Goal: Find specific page/section: Find specific page/section

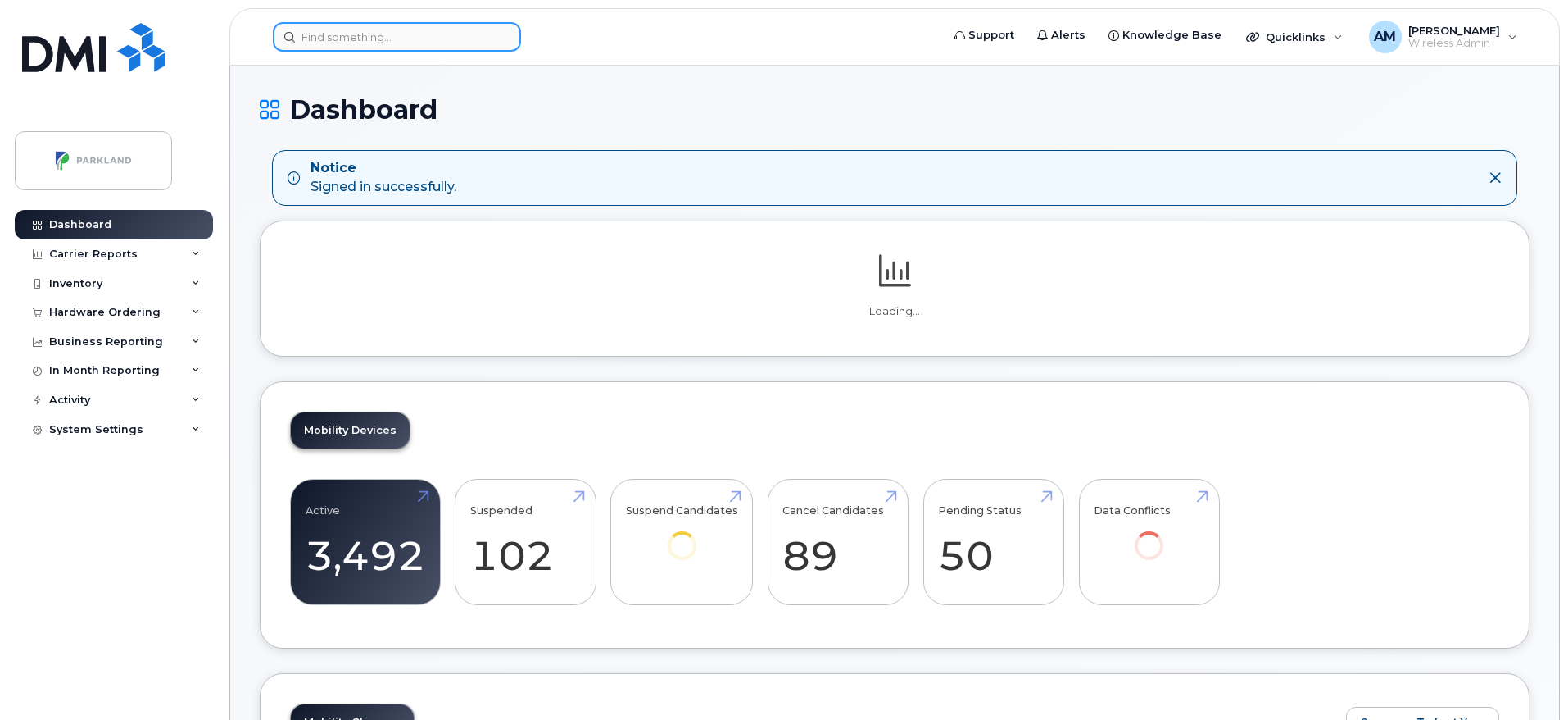
click at [445, 45] on input at bounding box center [397, 37] width 248 height 30
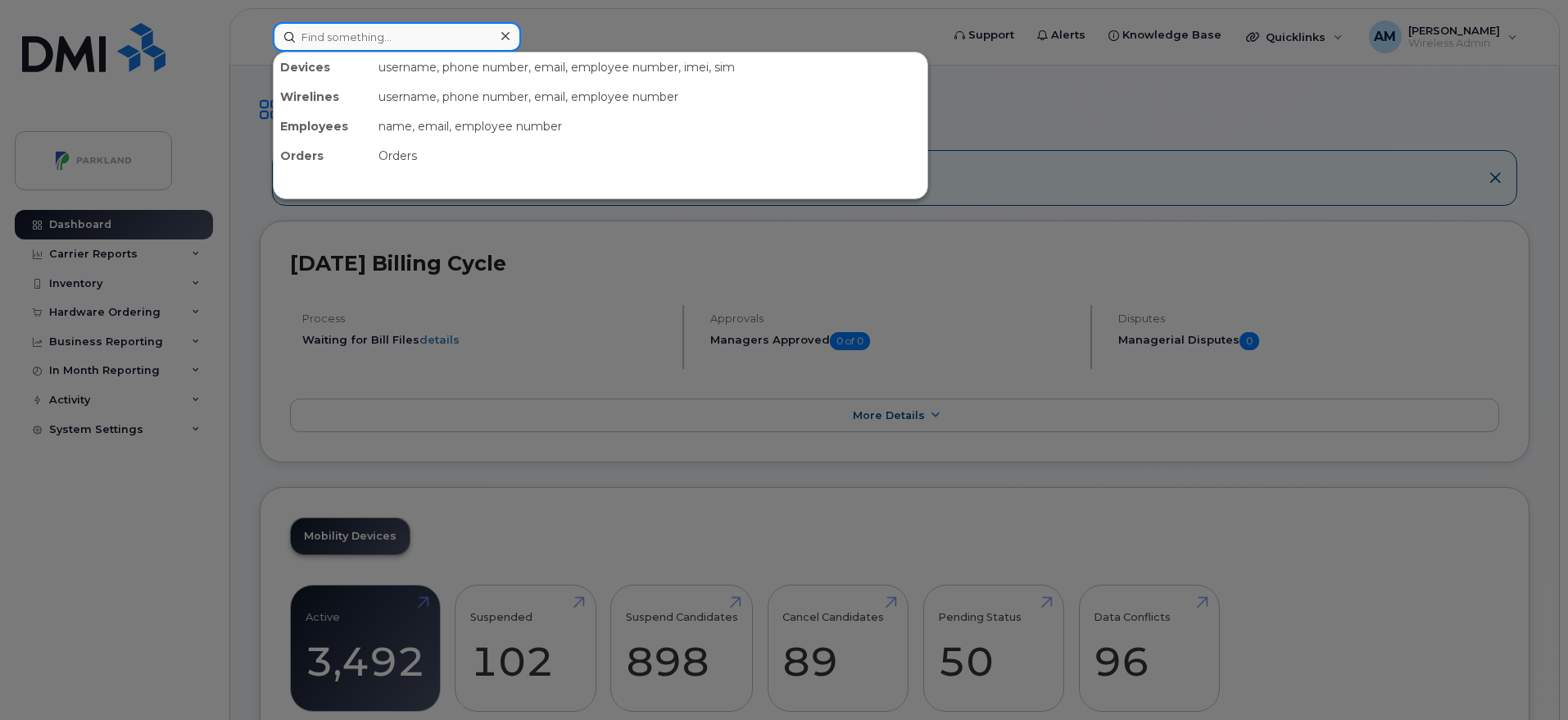
paste input "ChristineM"
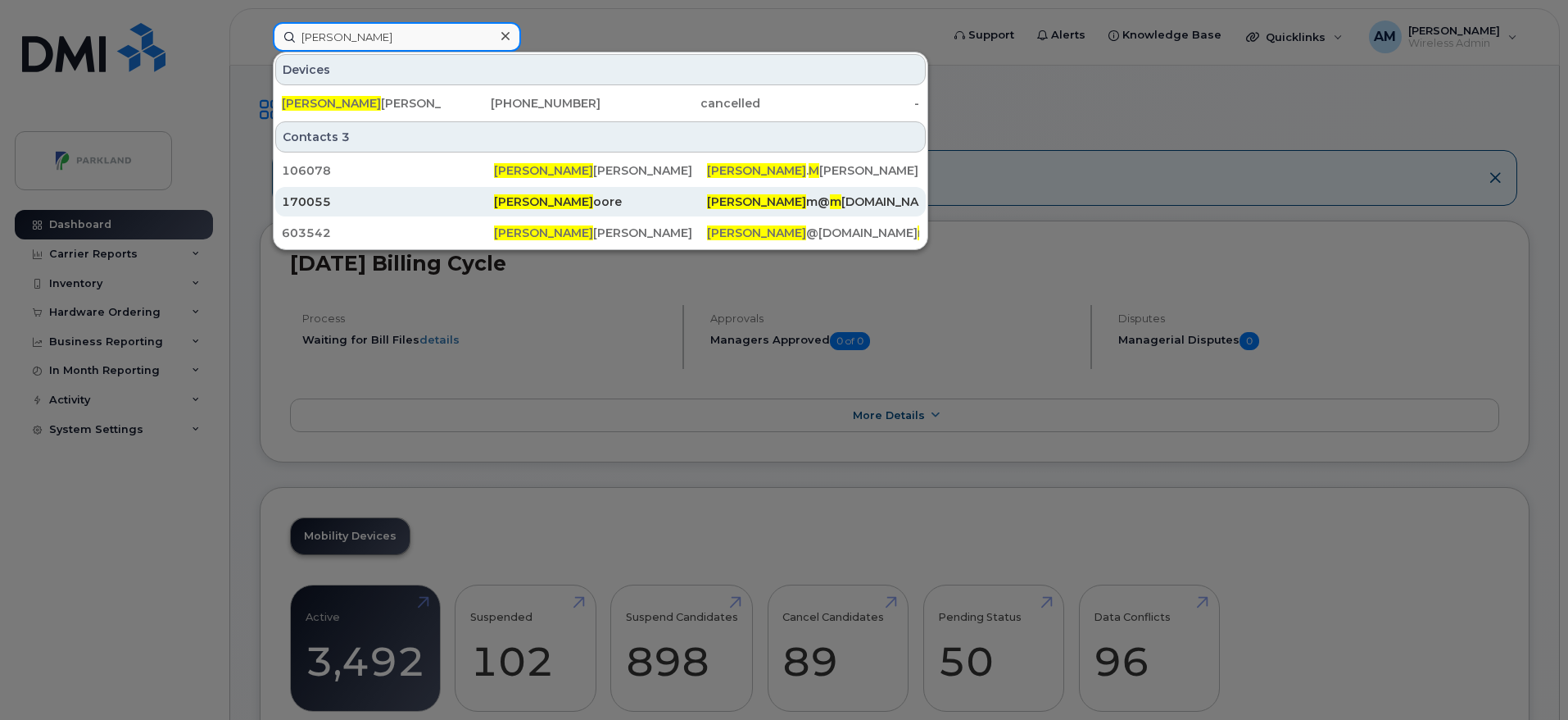
type input "Christine M"
click at [662, 197] on div "Christine M oore" at bounding box center [600, 201] width 212 height 17
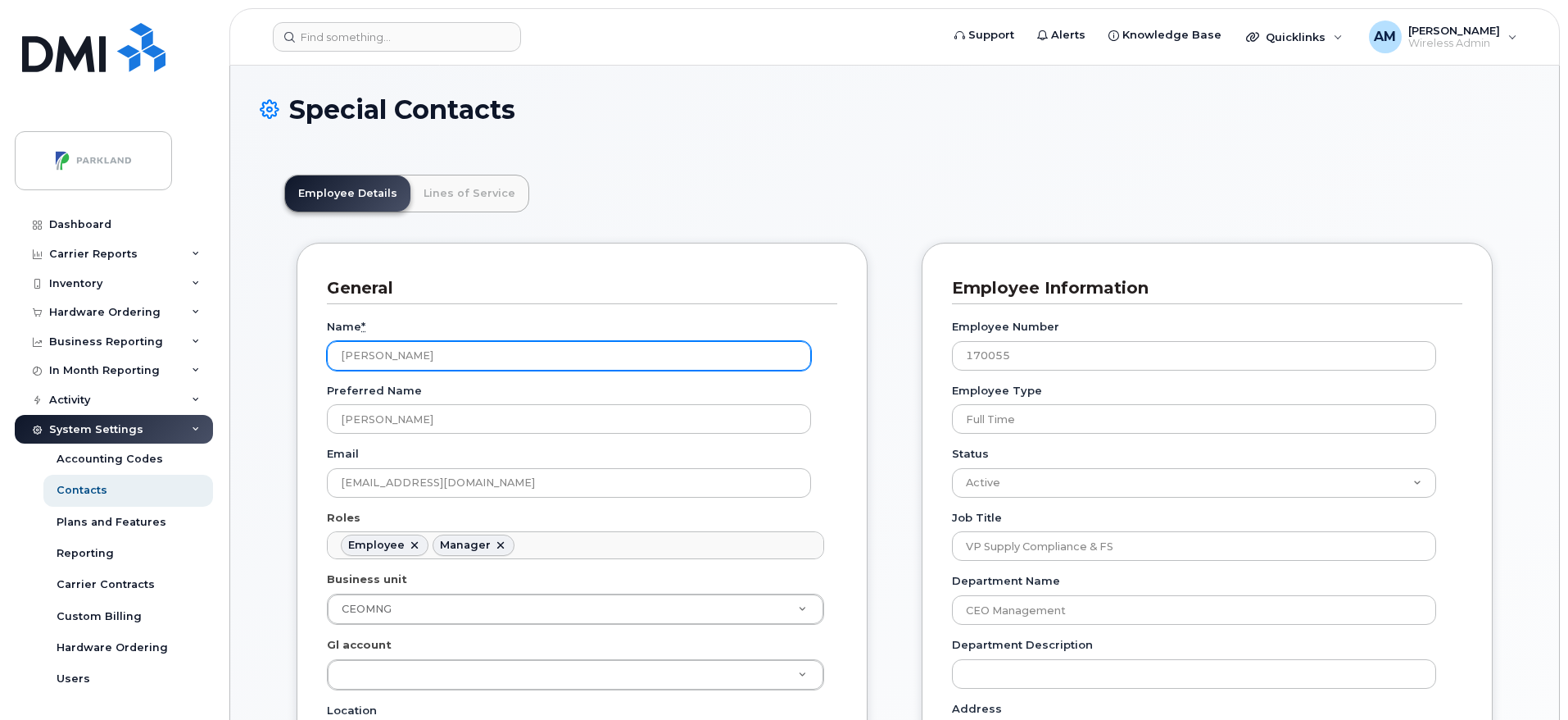
scroll to position [48, 0]
drag, startPoint x: 454, startPoint y: 354, endPoint x: 292, endPoint y: 338, distance: 162.8
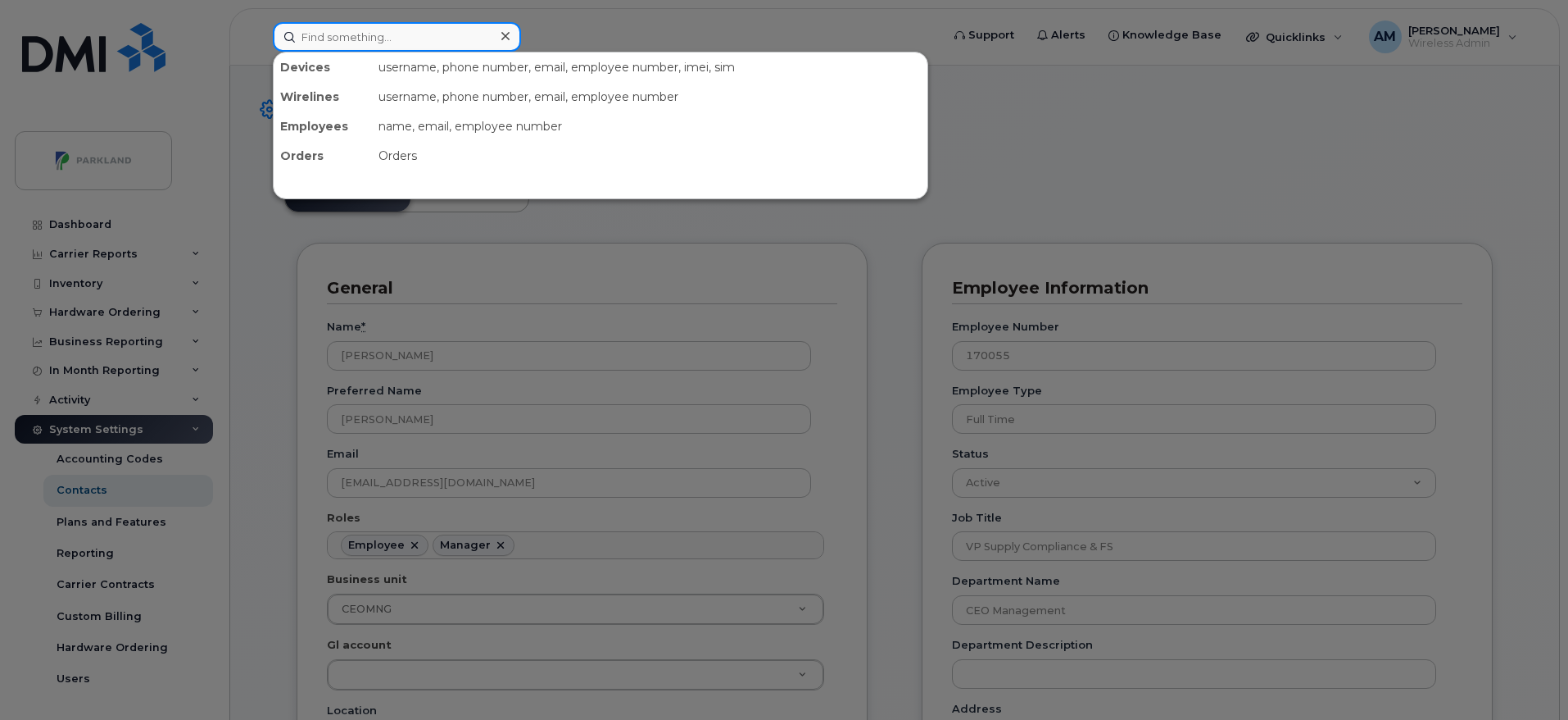
click at [369, 32] on input at bounding box center [397, 37] width 248 height 30
paste input "IreneP"
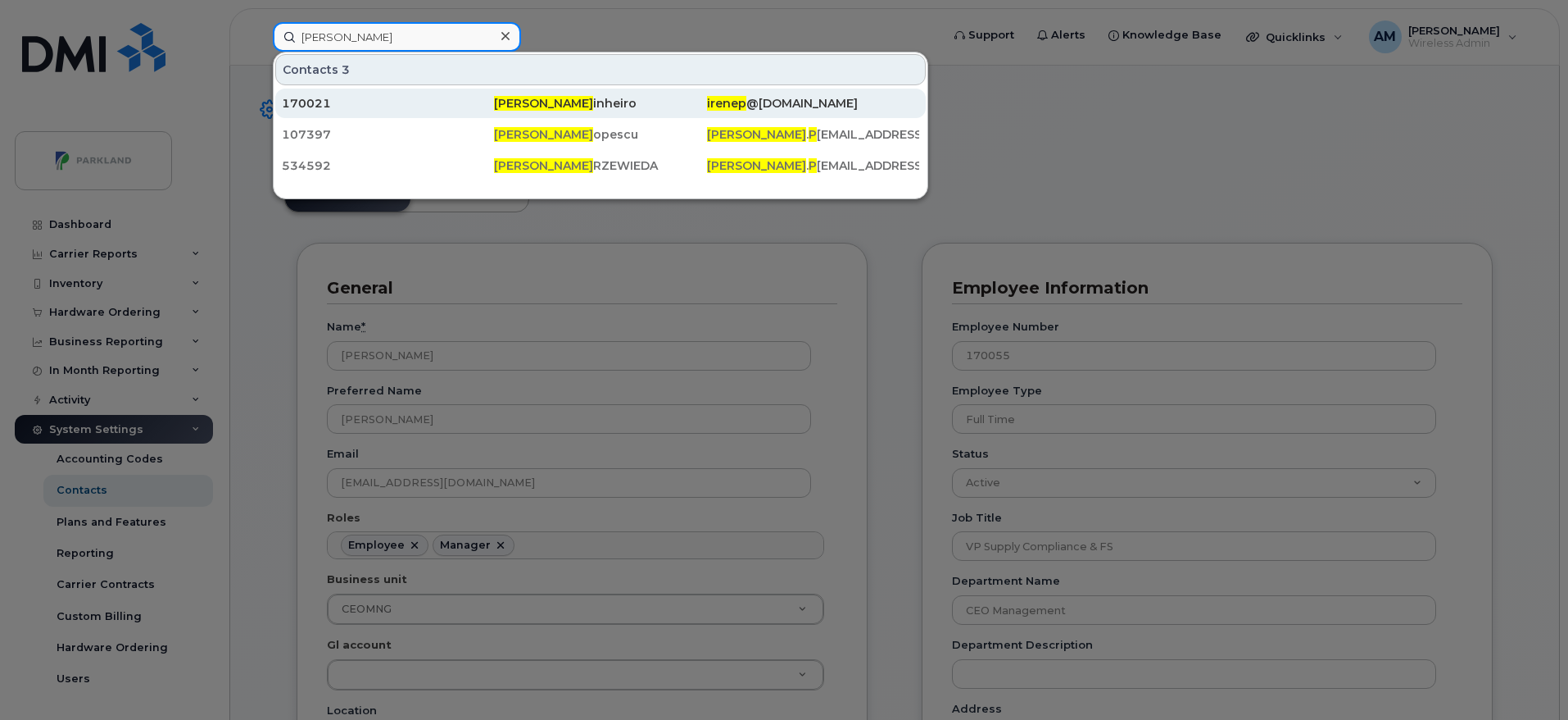
type input "[PERSON_NAME]"
click at [760, 96] on div "irenep @[DOMAIN_NAME]" at bounding box center [813, 103] width 212 height 17
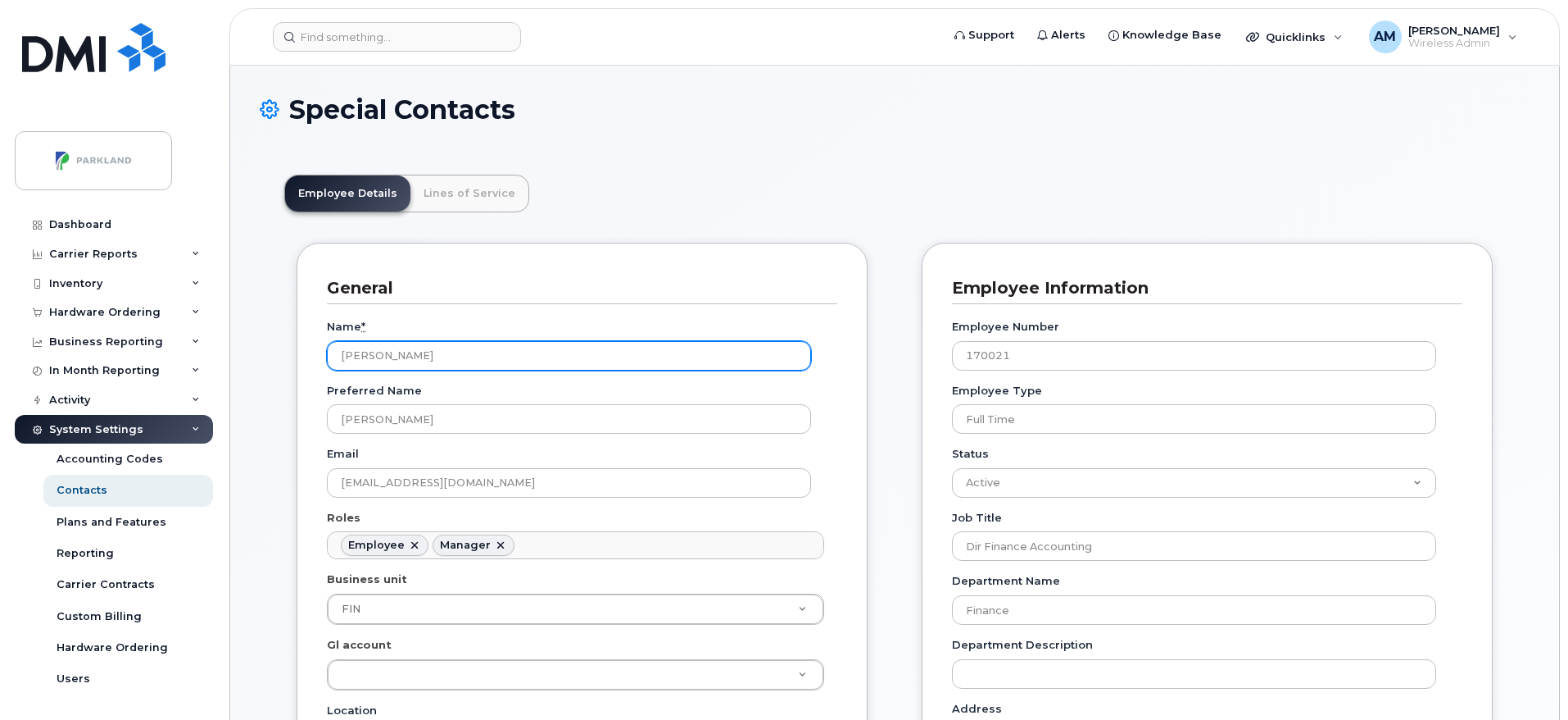
scroll to position [48, 0]
drag, startPoint x: 466, startPoint y: 350, endPoint x: 301, endPoint y: 332, distance: 166.0
click at [301, 332] on div "General Name * Irene Pinheiro Preferred Name Irene Email irenep@mmfoodmarket.co…" at bounding box center [583, 659] width 571 height 833
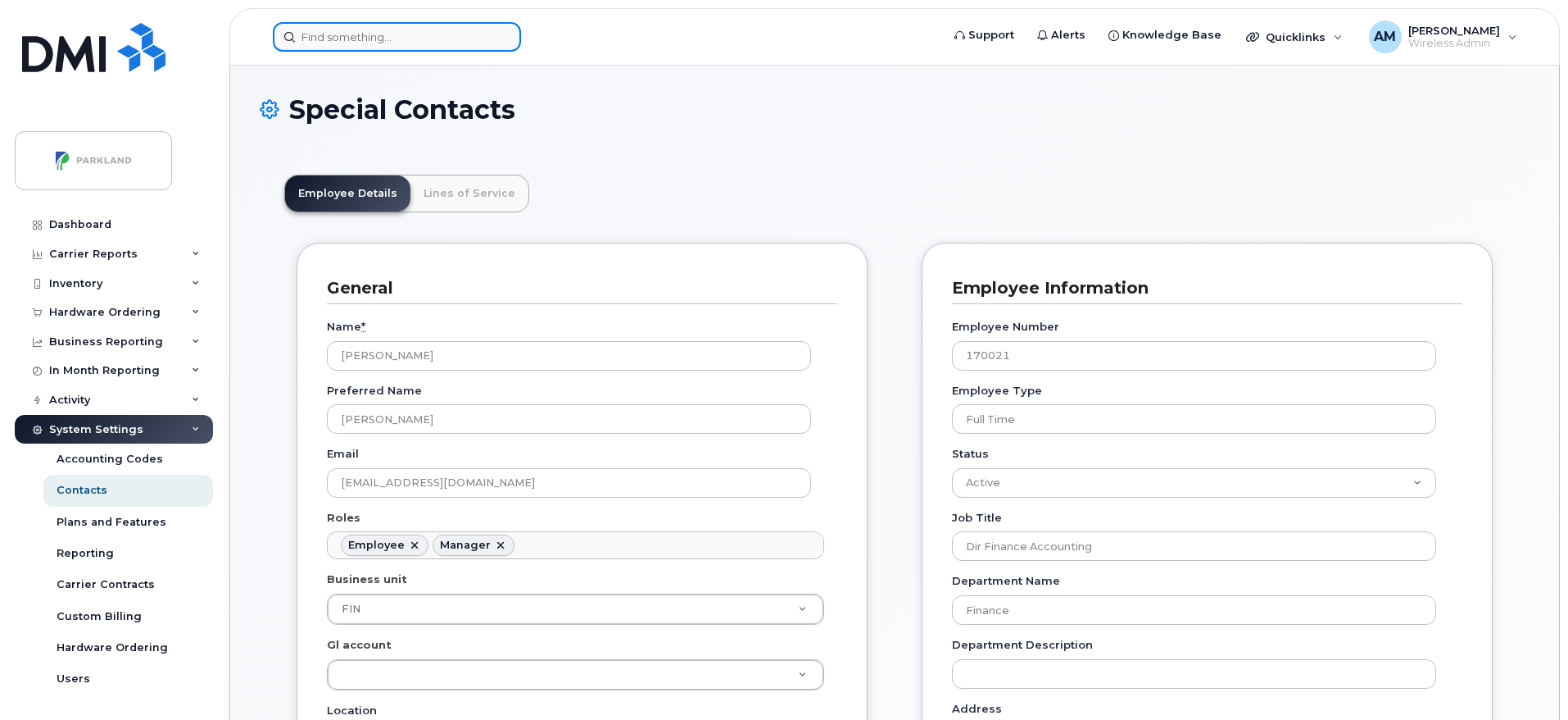
click at [497, 25] on div at bounding box center [397, 37] width 248 height 30
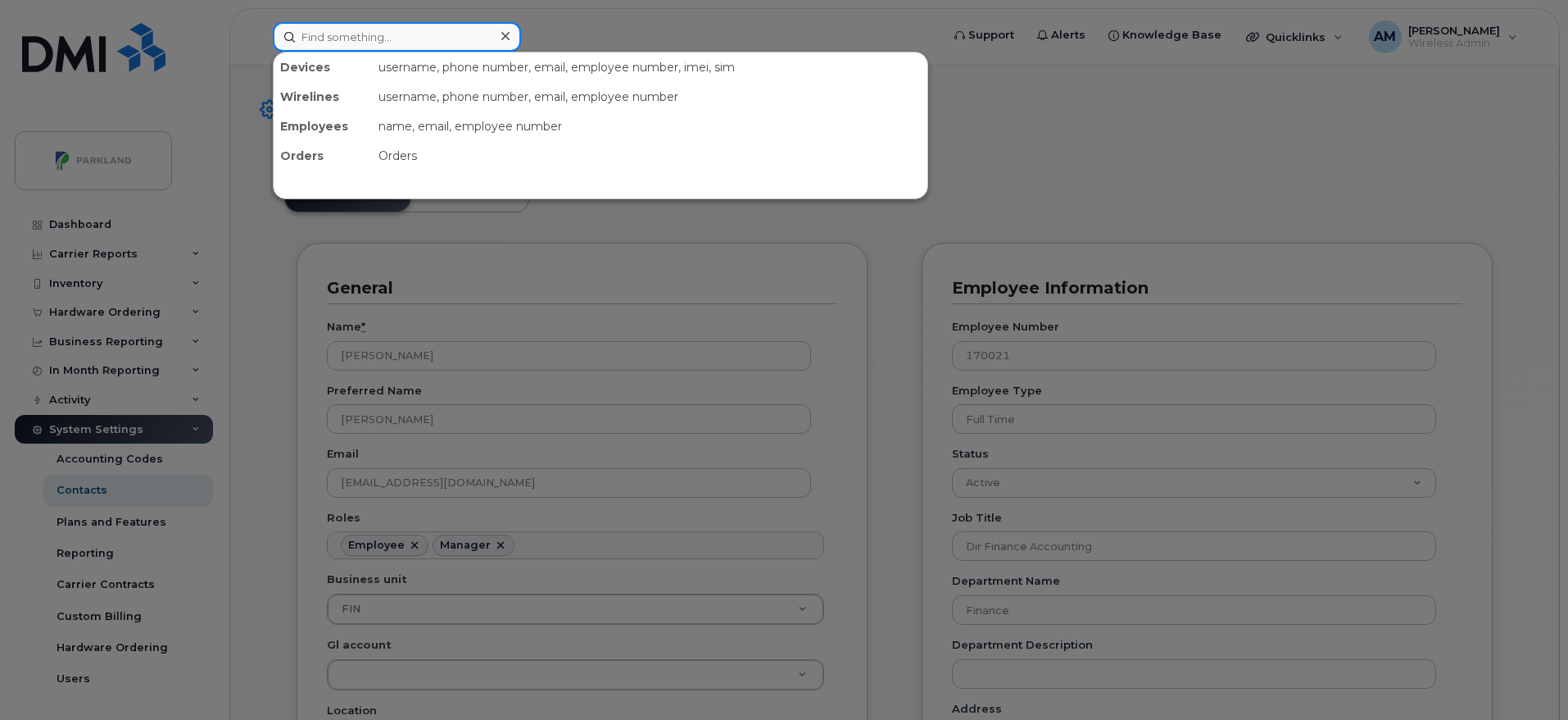
paste input "PeterL"
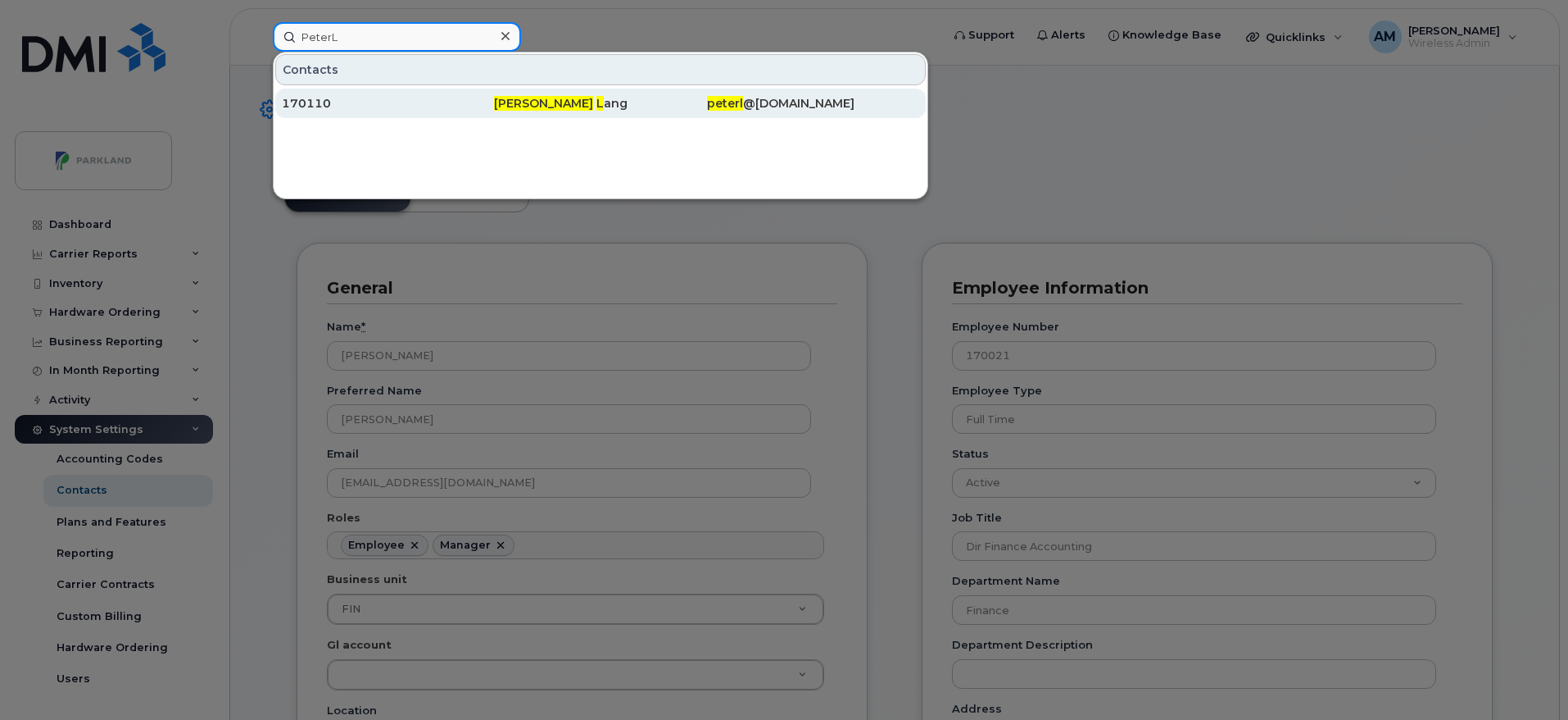
type input "PeterL"
click at [609, 110] on div "Peter L ang" at bounding box center [600, 103] width 212 height 17
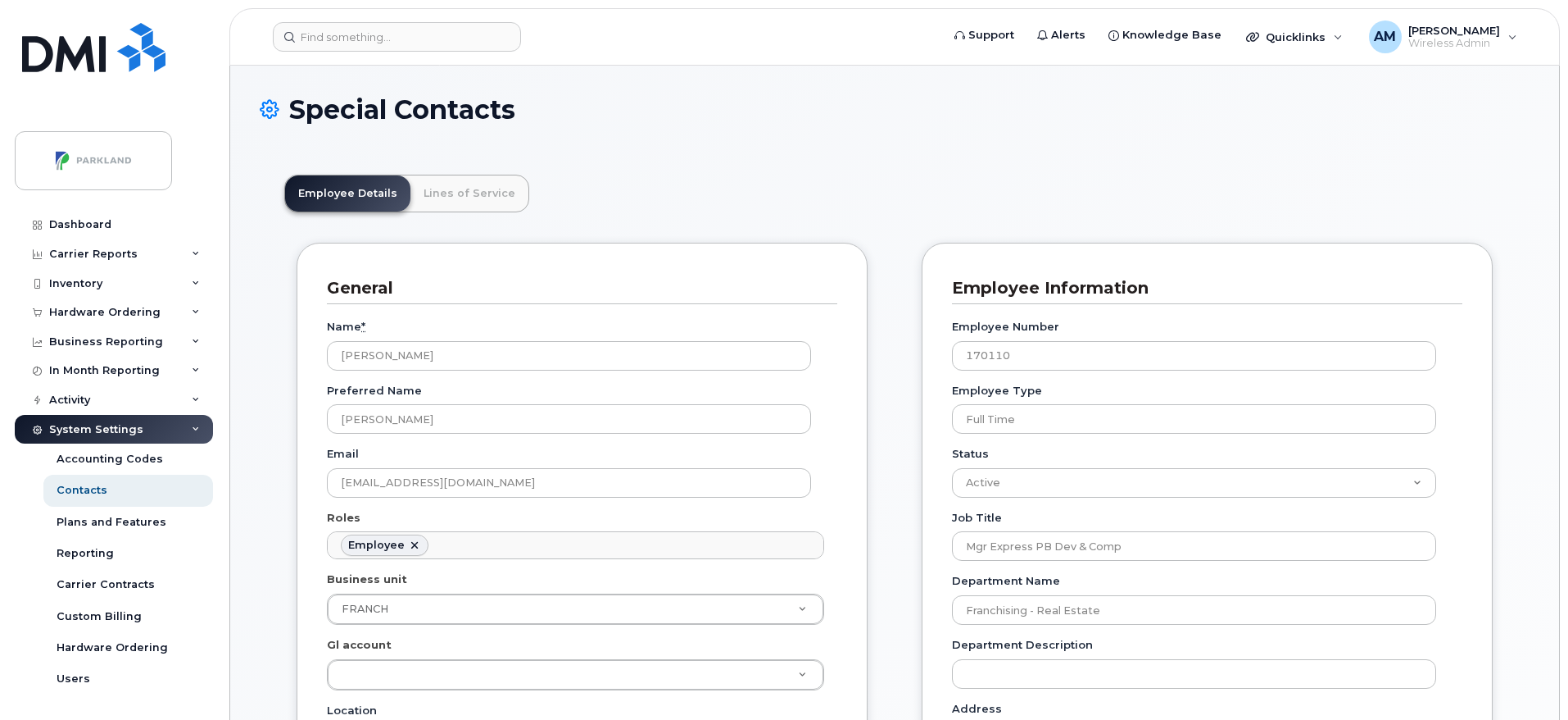
scroll to position [48, 0]
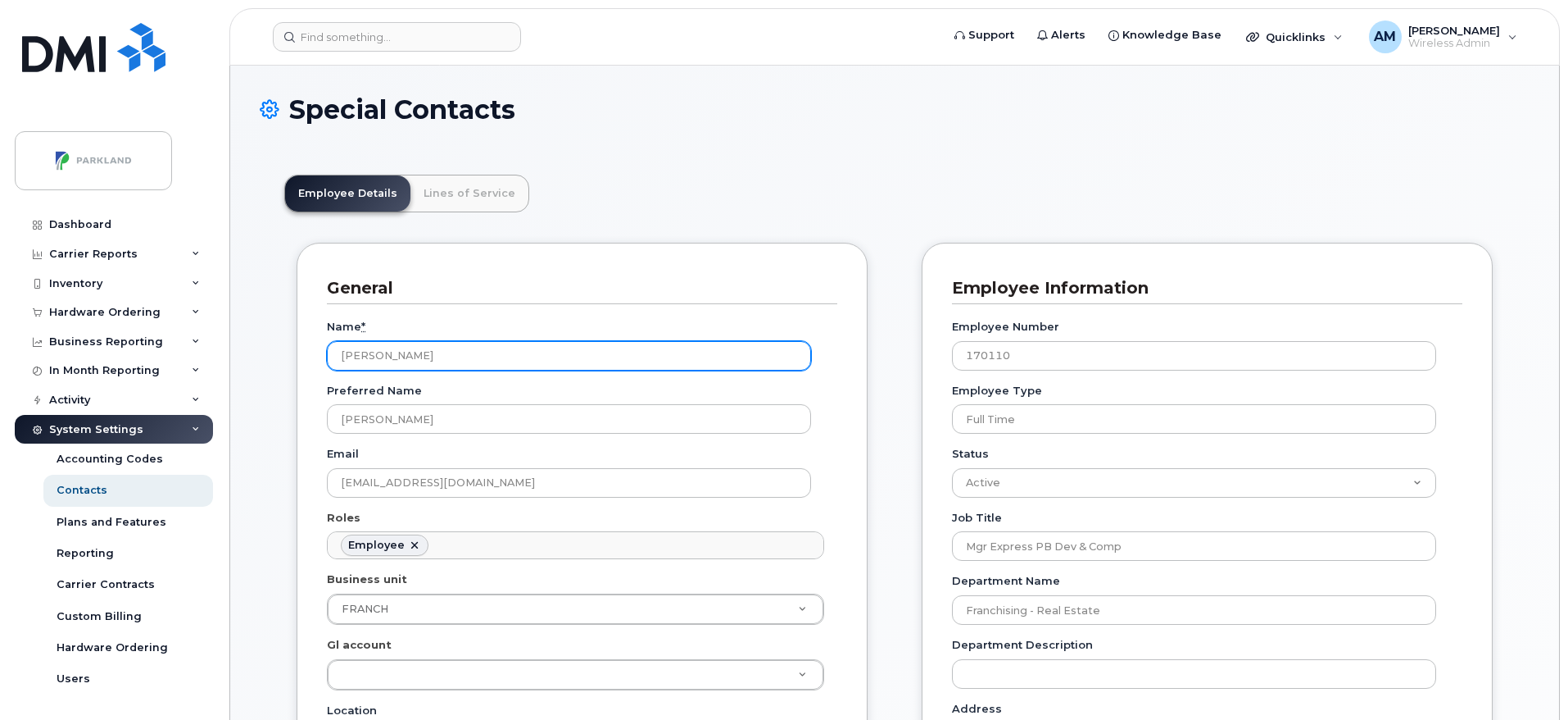
drag, startPoint x: 405, startPoint y: 344, endPoint x: 242, endPoint y: 333, distance: 163.4
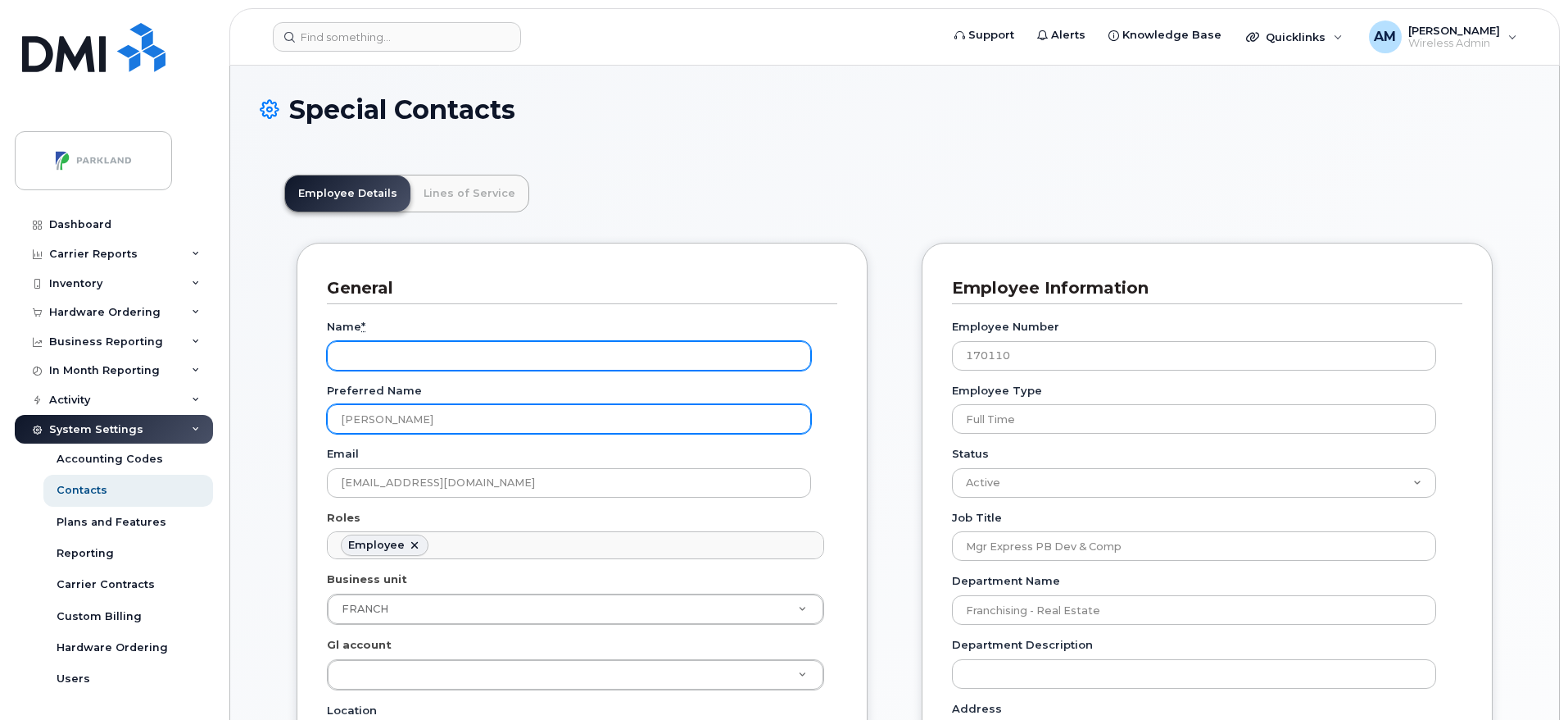
type input "Peter Lang"
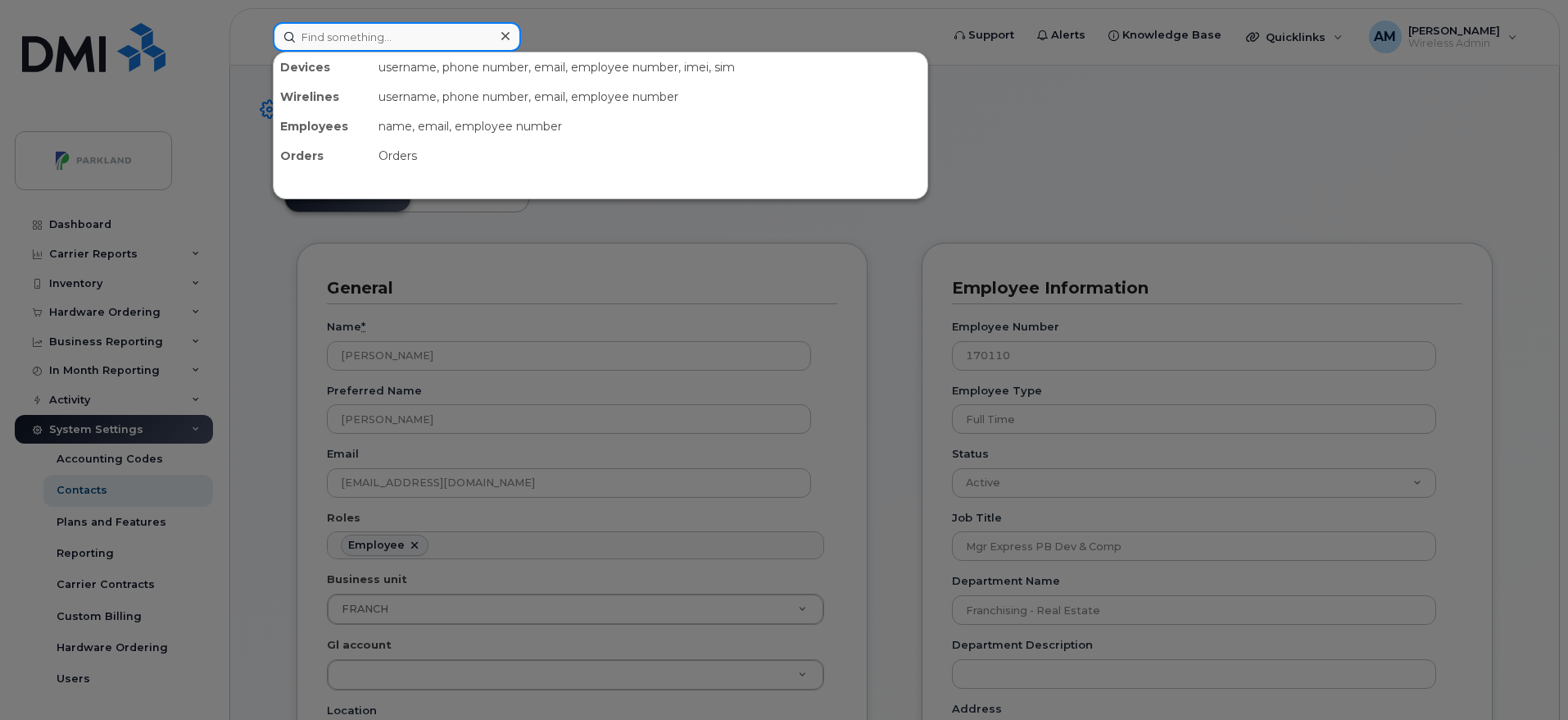
click at [369, 43] on input at bounding box center [397, 37] width 248 height 30
paste input "AgnesW’"
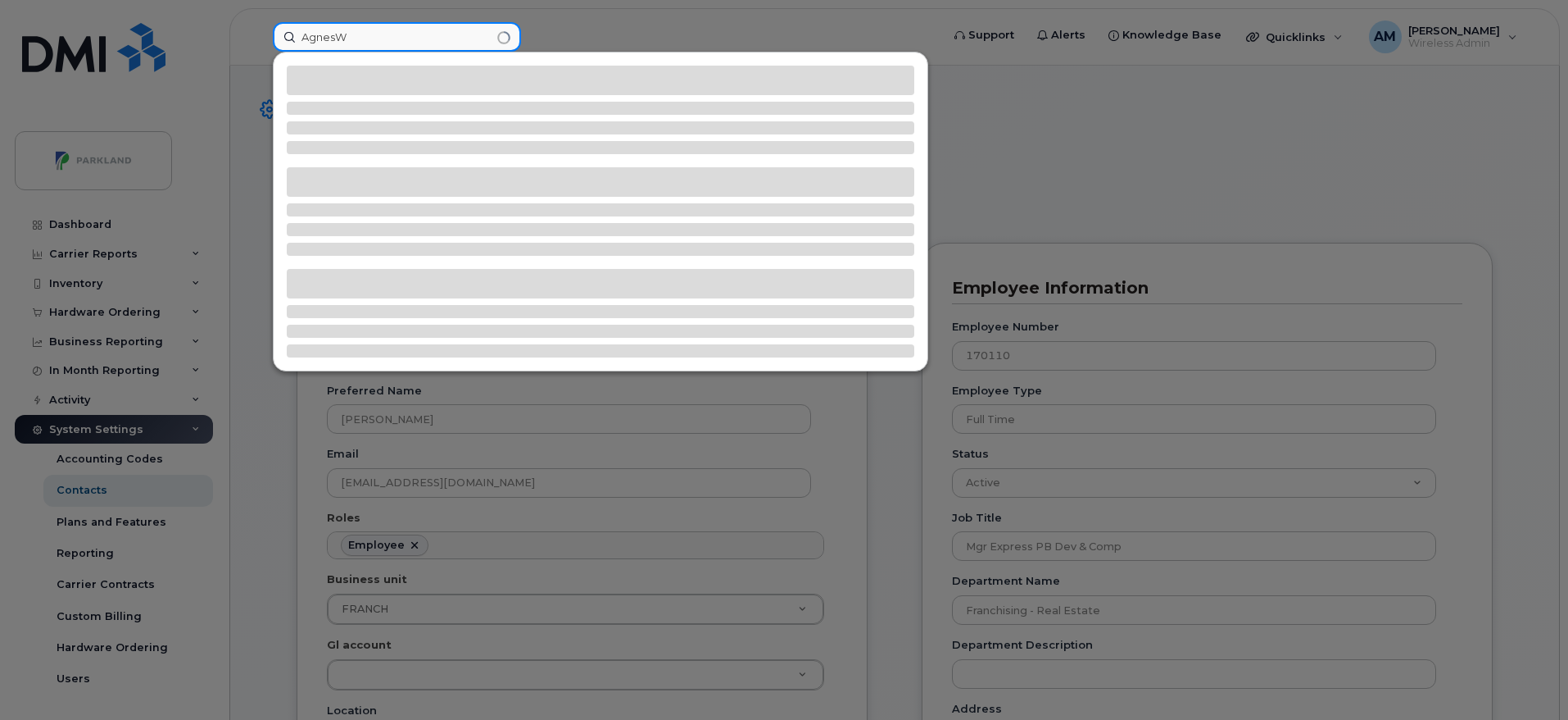
type input "AgnesW"
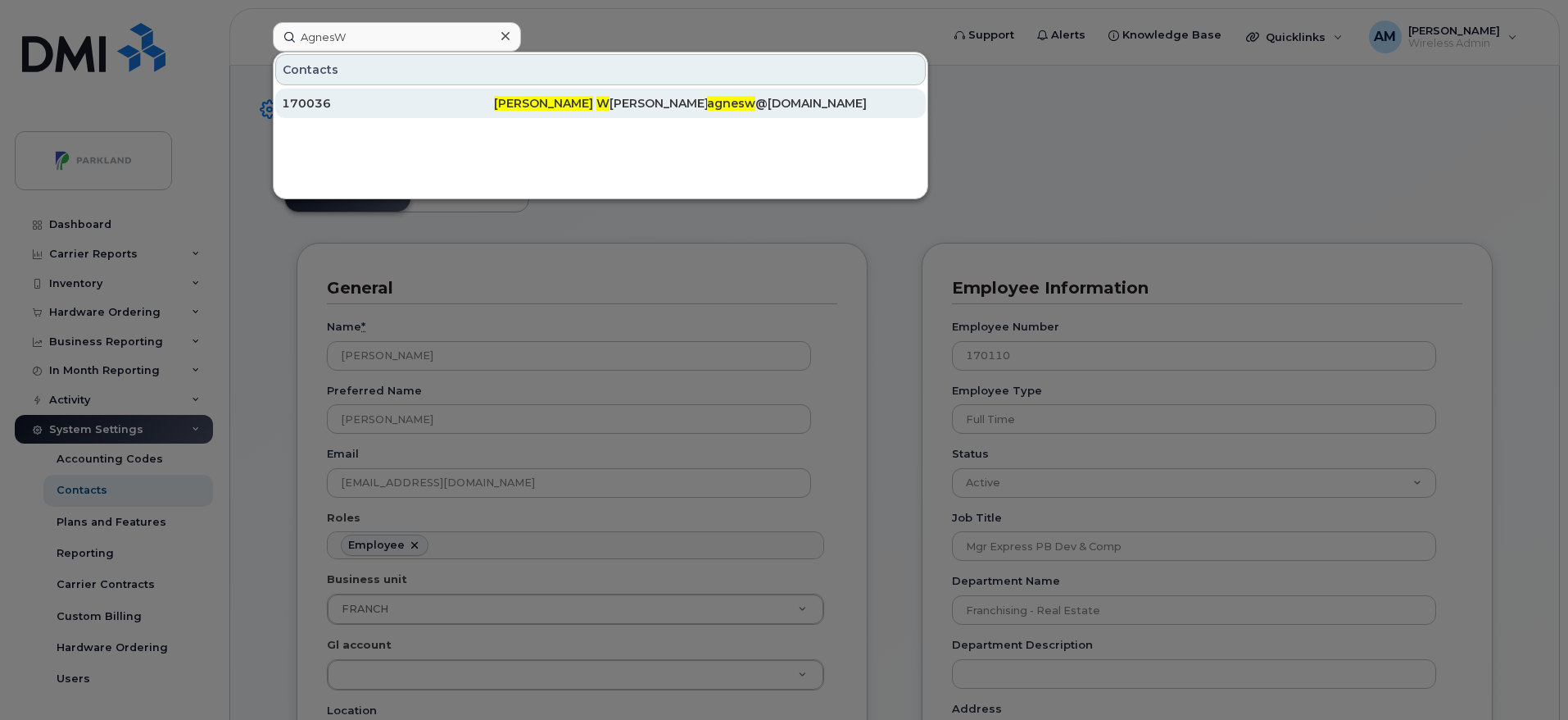
click at [708, 112] on div "Agnes W roblewska" at bounding box center [813, 103] width 212 height 30
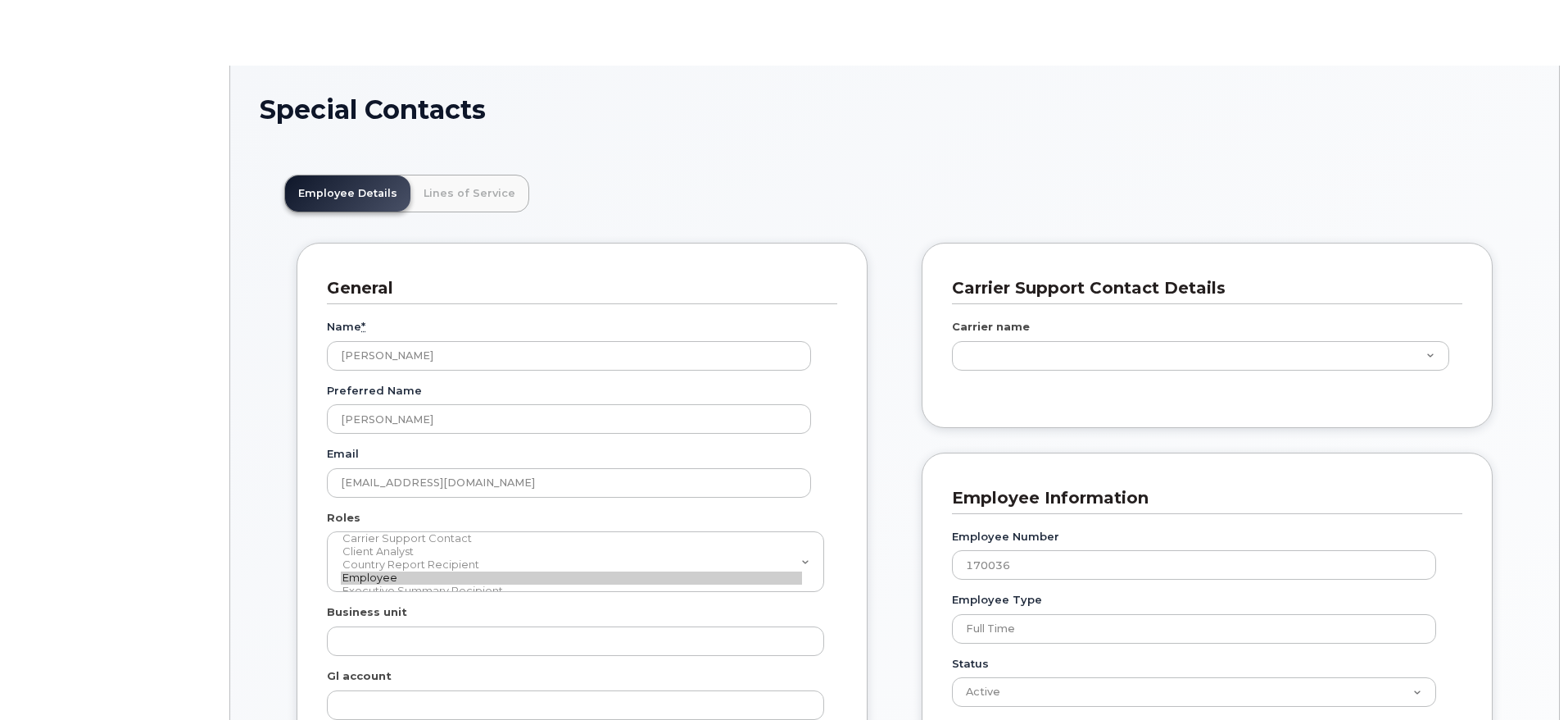
type input "29669396"
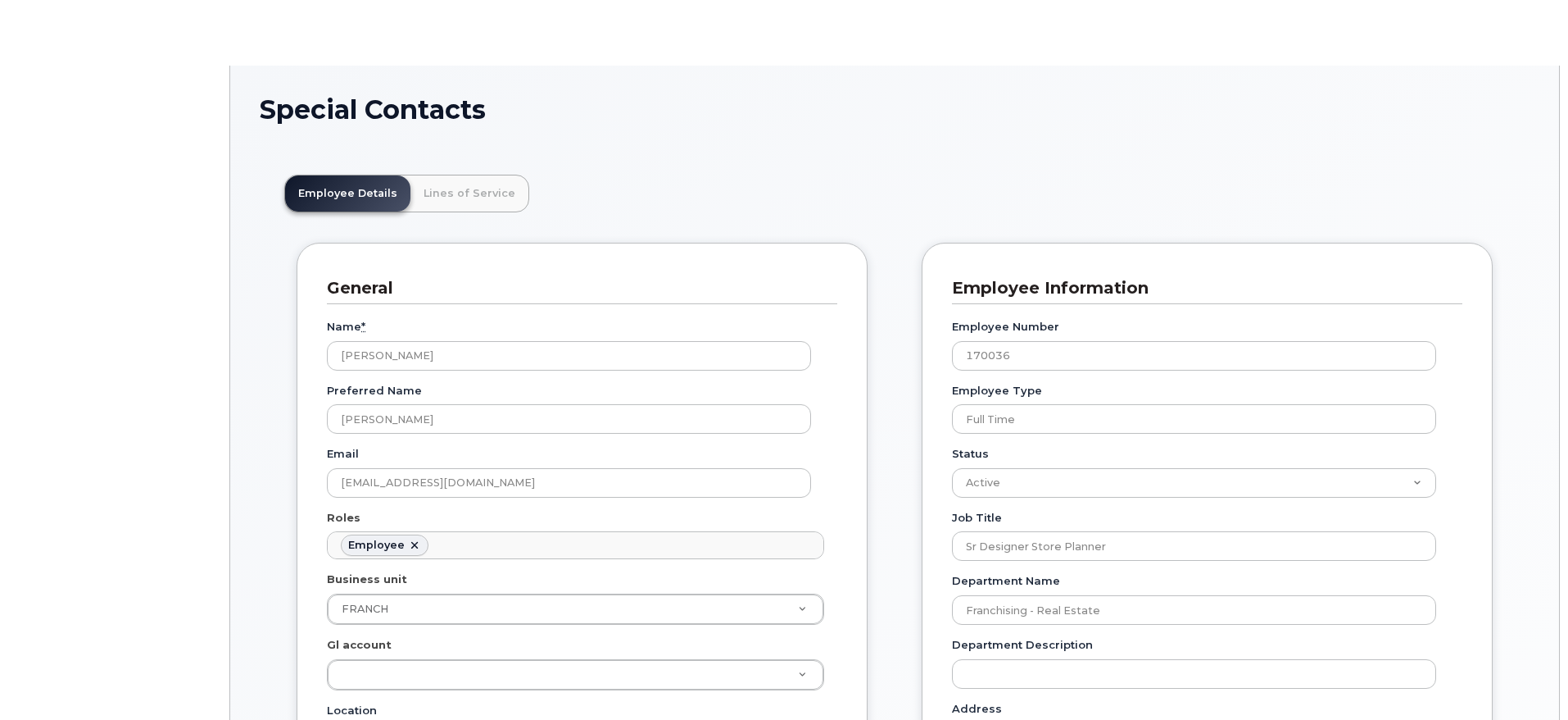
scroll to position [56, 0]
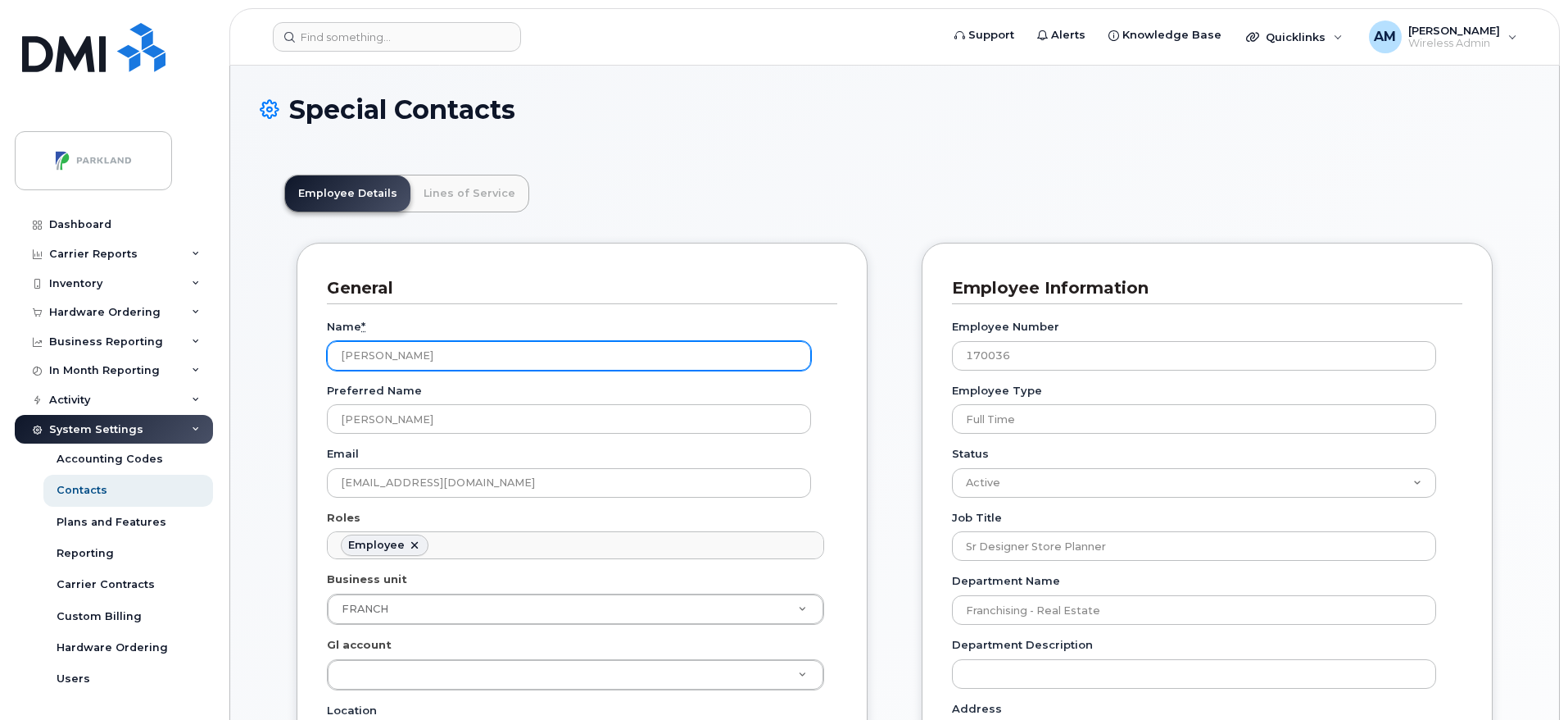
drag, startPoint x: 459, startPoint y: 352, endPoint x: 328, endPoint y: 363, distance: 131.5
click at [328, 363] on input "[PERSON_NAME]" at bounding box center [569, 356] width 484 height 30
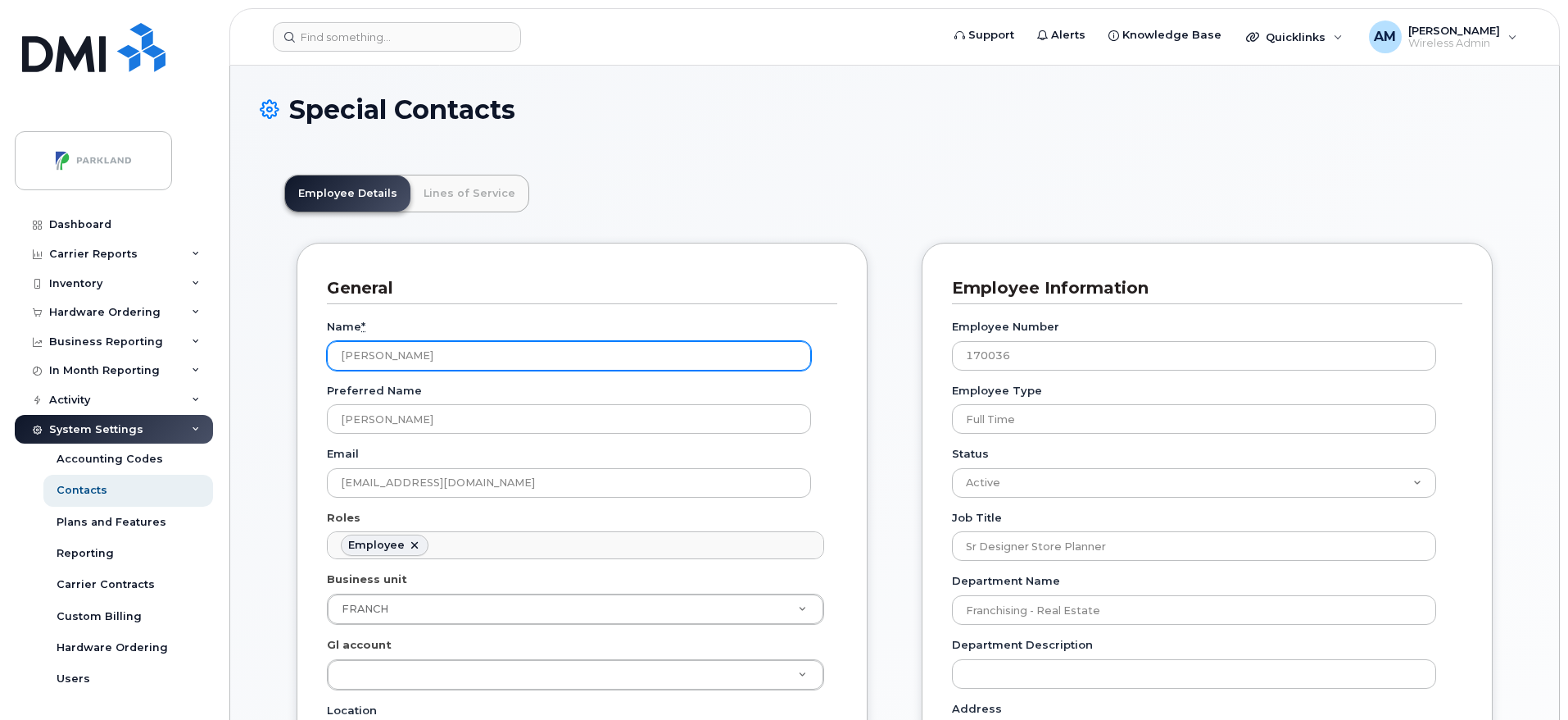
click at [568, 341] on input "[PERSON_NAME]" at bounding box center [569, 356] width 484 height 30
